Goal: Task Accomplishment & Management: Manage account settings

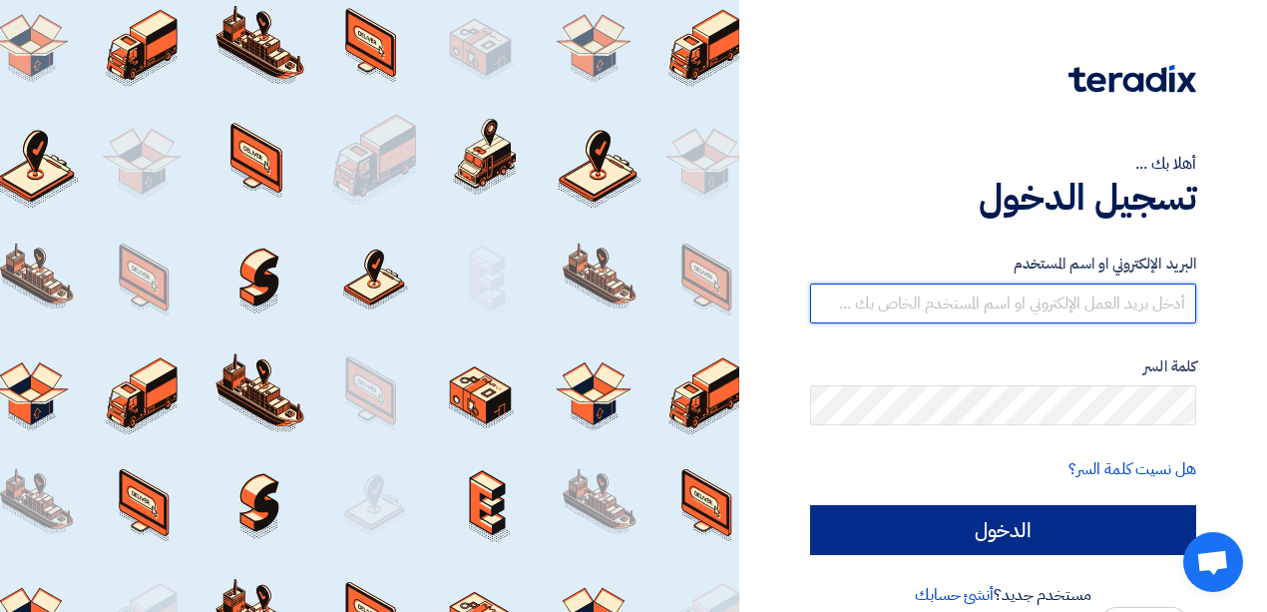
type input "[EMAIL_ADDRESS][DOMAIN_NAME]"
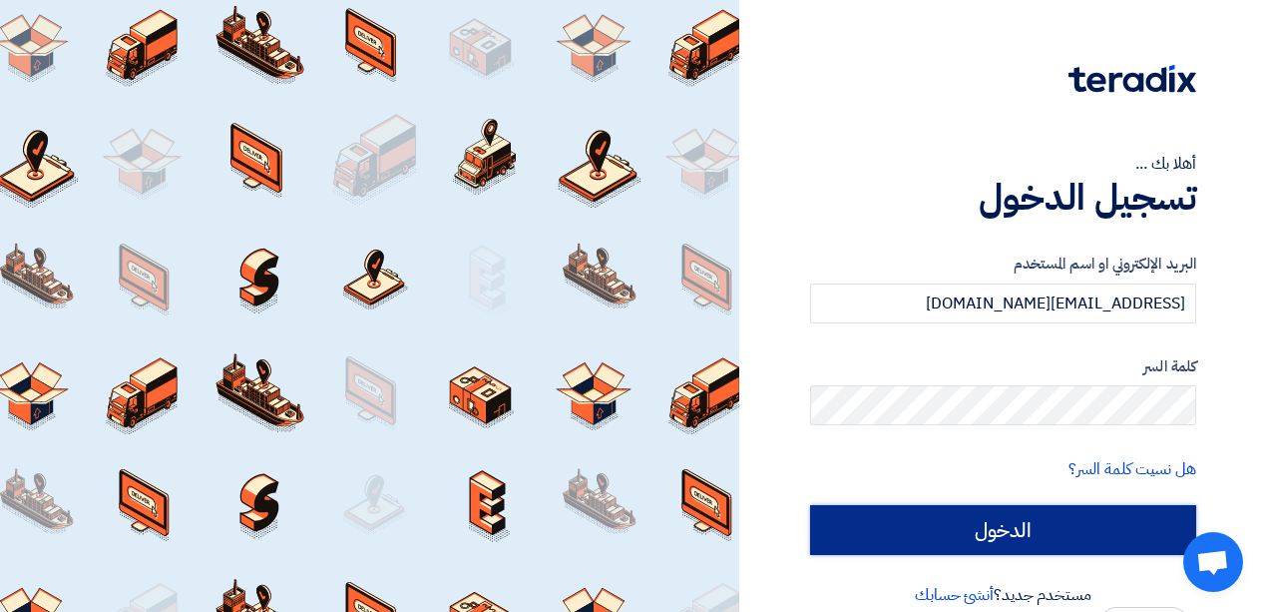
click at [902, 519] on input "الدخول" at bounding box center [1003, 530] width 386 height 50
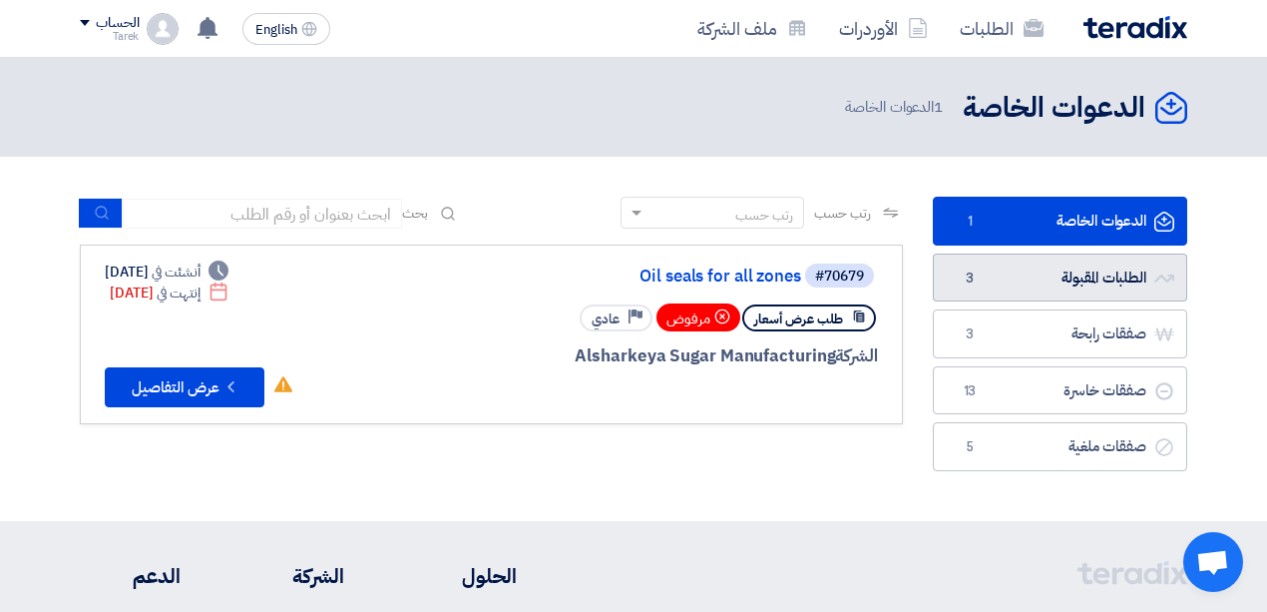
click at [1024, 273] on link "الطلبات المقبولة الطلبات المقبولة 3" at bounding box center [1060, 277] width 254 height 49
